Goal: Task Accomplishment & Management: Complete application form

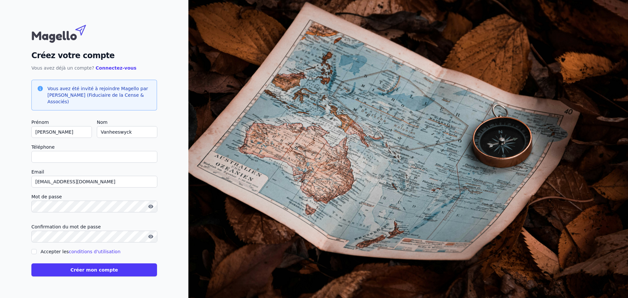
click at [157, 163] on input "Téléphone" at bounding box center [94, 157] width 126 height 12
type input "0470126337"
type input "[PERSON_NAME] et [PERSON_NAME]"
type input "vanheeswyck"
click at [37, 249] on input "Accepter les conditions d'utilisation" at bounding box center [33, 251] width 5 height 5
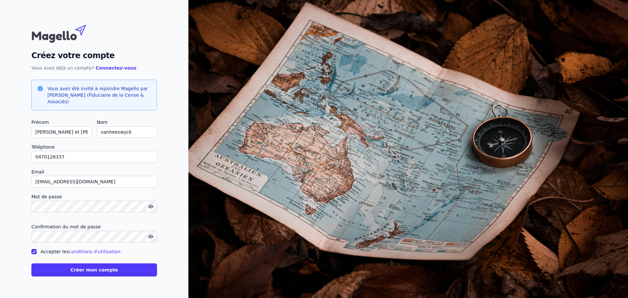
click at [153, 234] on icon "button" at bounding box center [150, 236] width 5 height 5
click at [153, 206] on icon "button" at bounding box center [150, 207] width 5 height 4
click at [37, 249] on input "Accepter les conditions d'utilisation" at bounding box center [33, 251] width 5 height 5
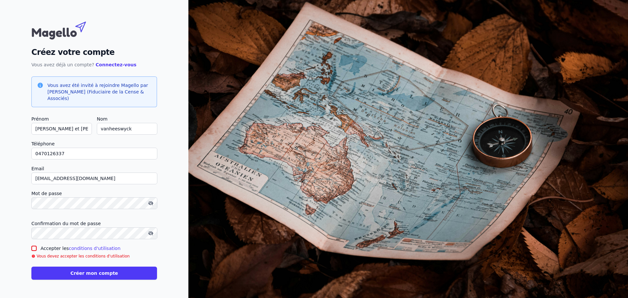
click at [37, 245] on div at bounding box center [33, 249] width 5 height 8
click at [37, 246] on input "Accepter les conditions d'utilisation" at bounding box center [33, 248] width 5 height 5
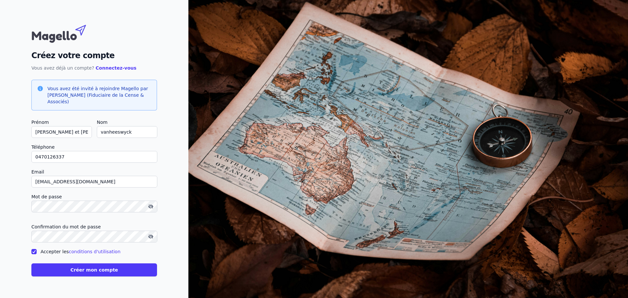
click at [37, 249] on input "Accepter les conditions d'utilisation" at bounding box center [33, 251] width 5 height 5
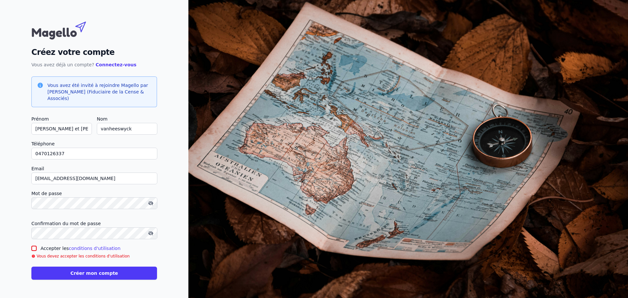
click at [37, 245] on div at bounding box center [33, 249] width 5 height 8
click at [37, 246] on input "Accepter les conditions d'utilisation" at bounding box center [33, 248] width 5 height 5
checkbox input "true"
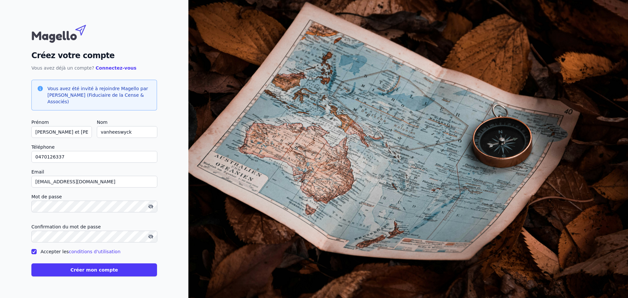
click at [136, 71] on link "Connectez-vous" at bounding box center [115, 67] width 41 height 5
click at [157, 163] on input "Téléphone" at bounding box center [94, 157] width 126 height 12
type input "0470126337"
type input "[PERSON_NAME] et [PERSON_NAME]"
type input "vanheeswyck"
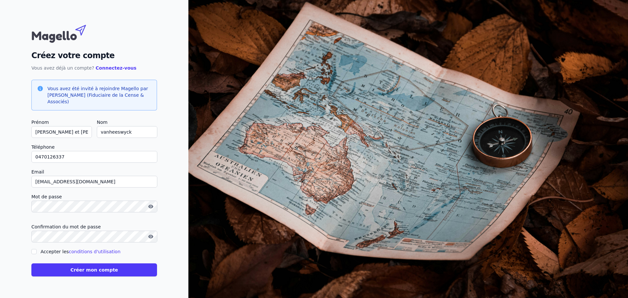
click at [37, 249] on input "Accepter les conditions d'utilisation" at bounding box center [33, 251] width 5 height 5
checkbox input "false"
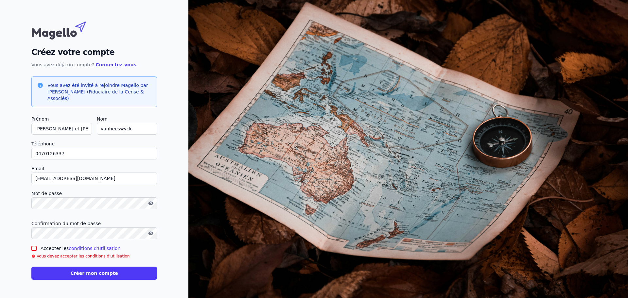
click at [120, 246] on link "conditions d'utilisation" at bounding box center [95, 248] width 52 height 5
